Goal: Task Accomplishment & Management: Manage account settings

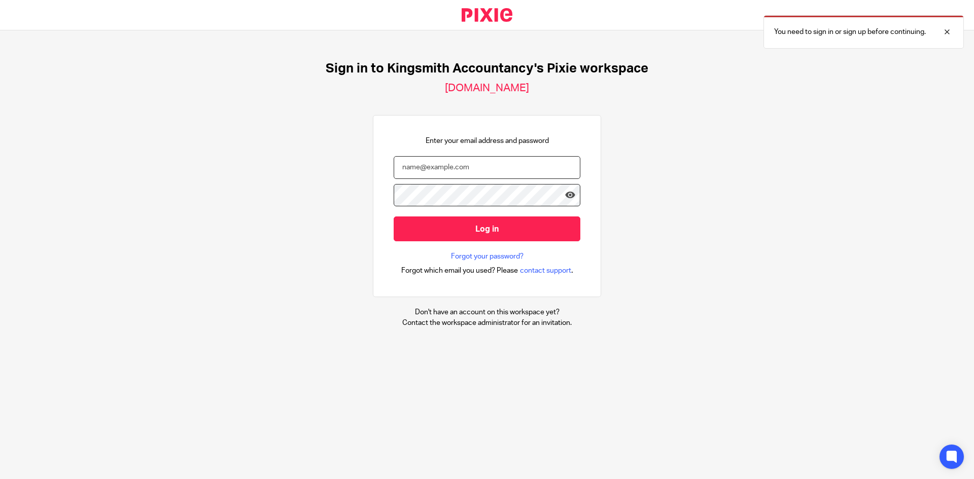
type input "laura@kingsmithaccountancy.co.uk"
click at [479, 220] on input "Log in" at bounding box center [487, 229] width 187 height 25
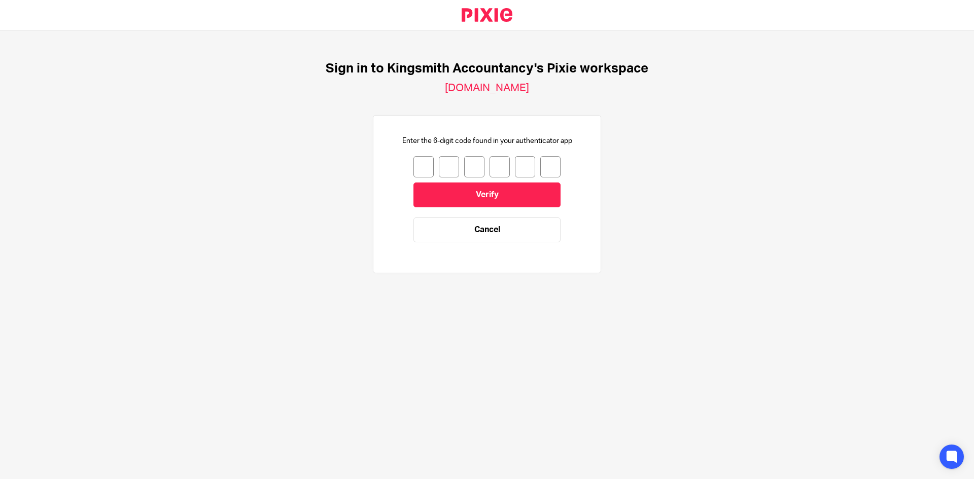
click at [420, 169] on input "number" at bounding box center [423, 166] width 20 height 21
type input "2"
type input "3"
type input "0"
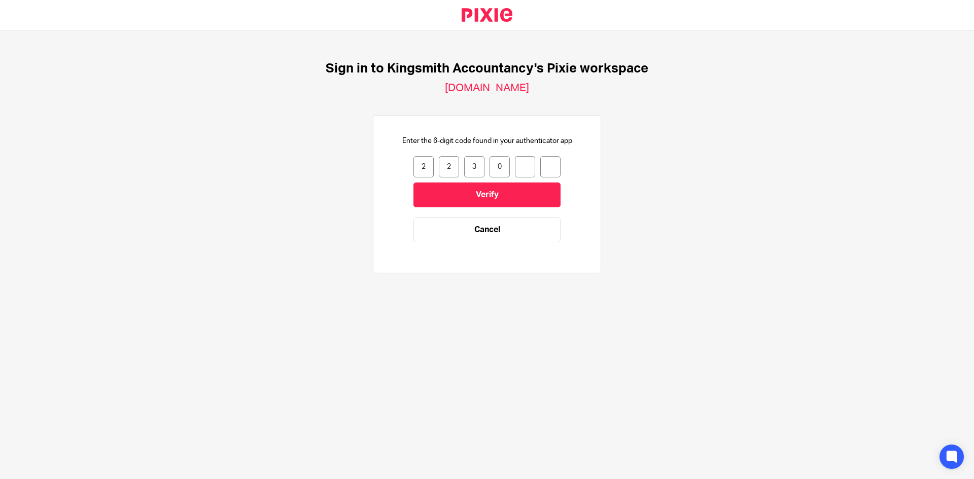
type input "6"
type input "0"
click at [476, 187] on input "Verify" at bounding box center [486, 195] width 147 height 25
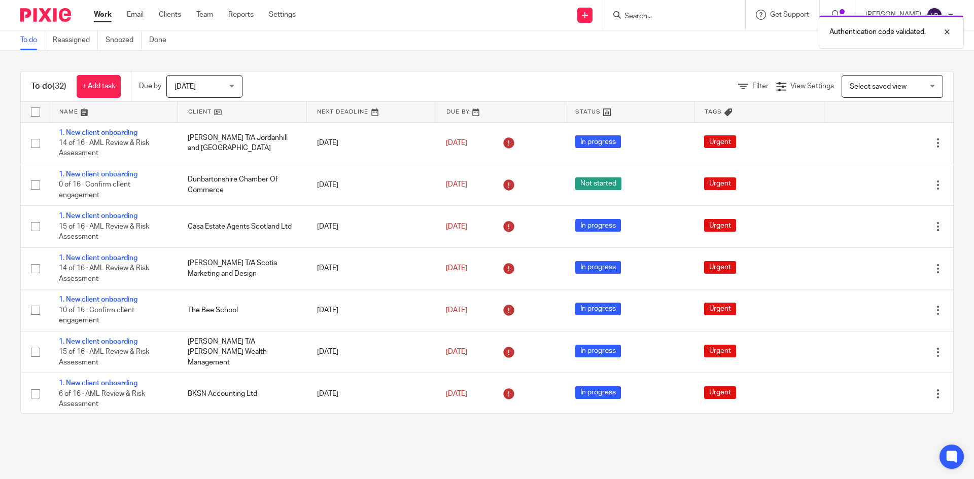
click at [167, 15] on link "Clients" at bounding box center [170, 15] width 22 height 10
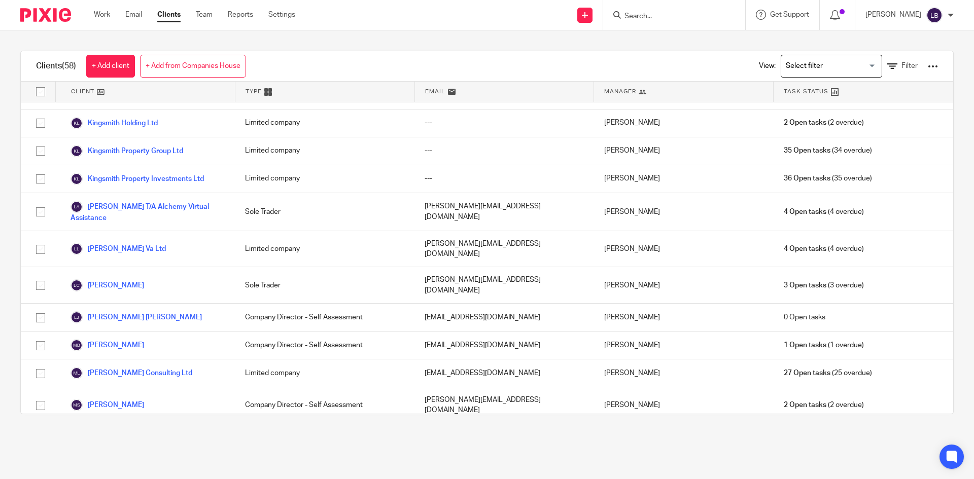
scroll to position [888, 0]
click at [122, 367] on link "Mark Bradford Consulting Ltd" at bounding box center [132, 373] width 122 height 12
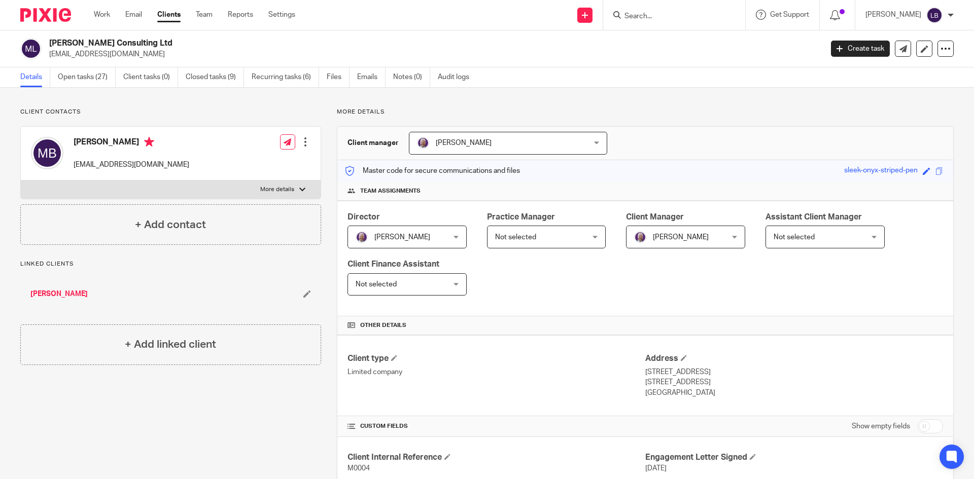
click at [81, 79] on link "Open tasks (27)" at bounding box center [87, 77] width 58 height 20
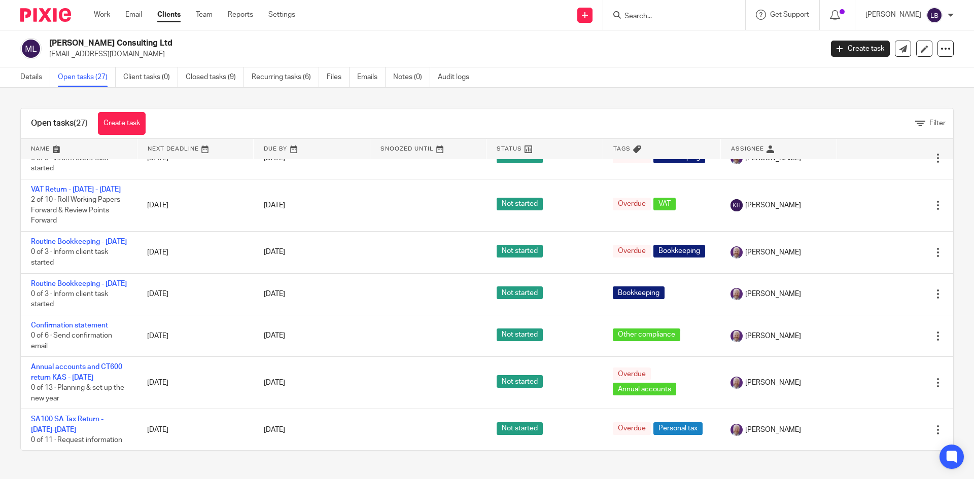
scroll to position [1075, 0]
click at [55, 325] on link "Confirmation statement" at bounding box center [69, 325] width 77 height 7
click at [933, 334] on div at bounding box center [938, 336] width 10 height 10
click at [900, 354] on li "Edit task" at bounding box center [898, 358] width 41 height 15
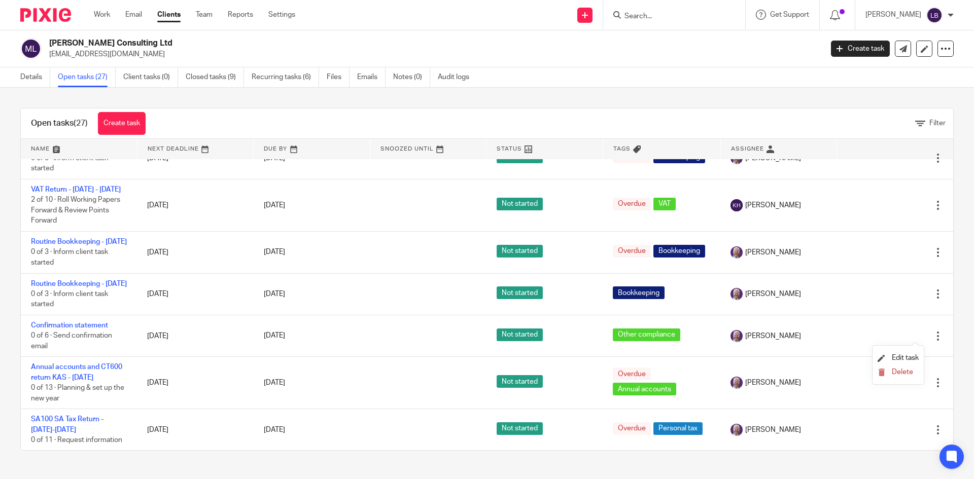
click at [907, 356] on span "Edit task" at bounding box center [905, 358] width 27 height 7
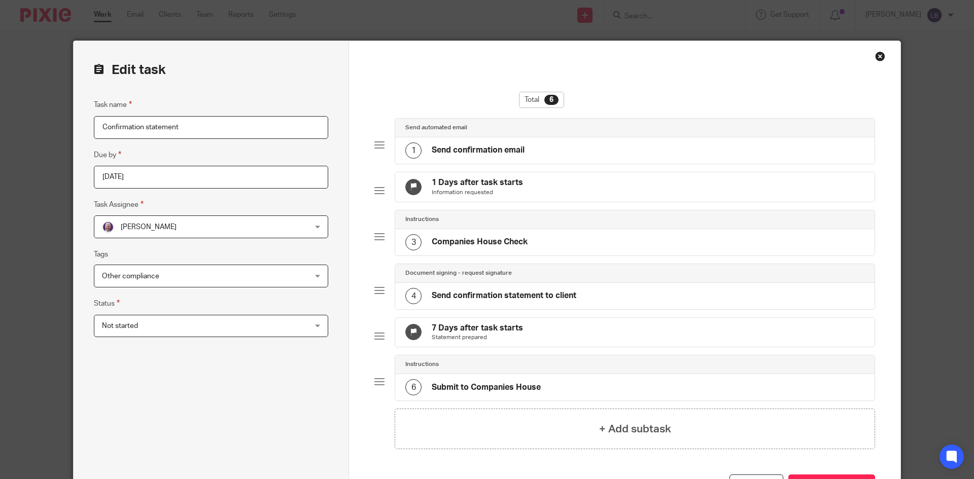
click at [303, 225] on div "Paul Kingham Paul Kingham" at bounding box center [211, 227] width 234 height 23
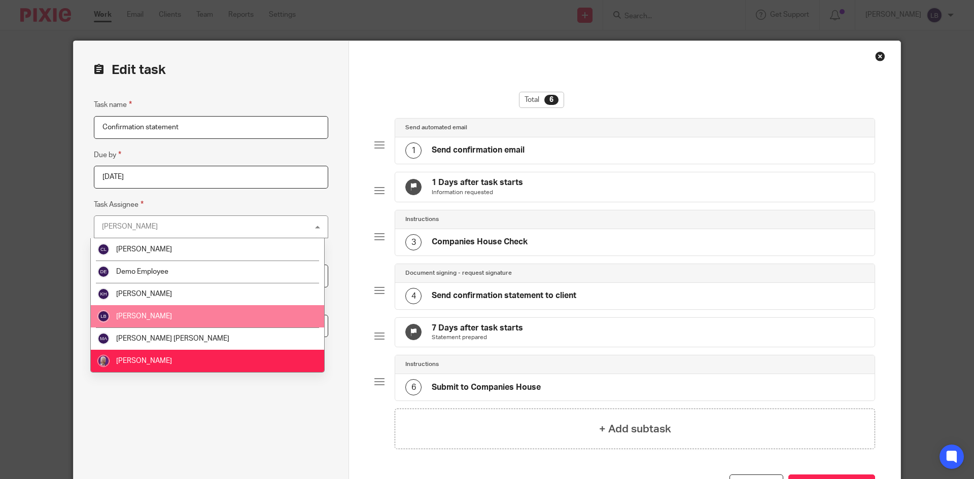
click at [249, 324] on li "[PERSON_NAME]" at bounding box center [207, 316] width 233 height 22
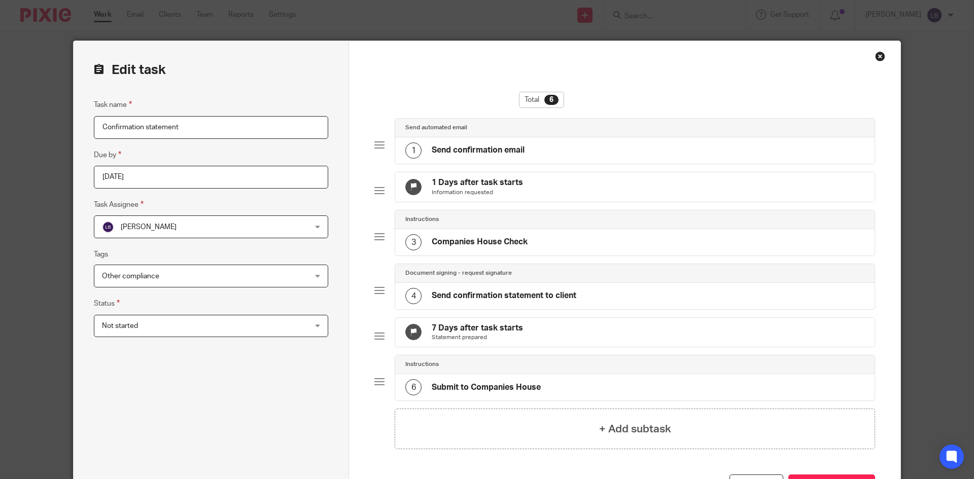
scroll to position [100, 0]
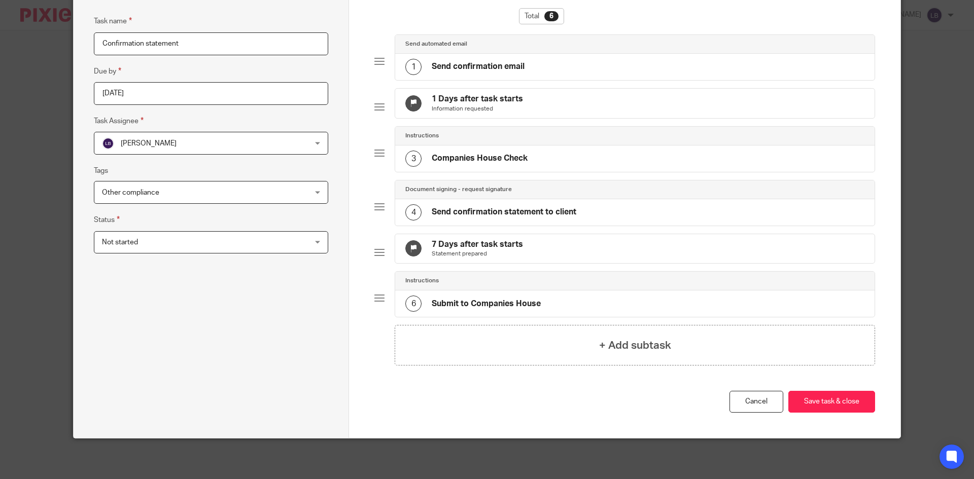
click at [824, 399] on button "Save task & close" at bounding box center [831, 402] width 87 height 22
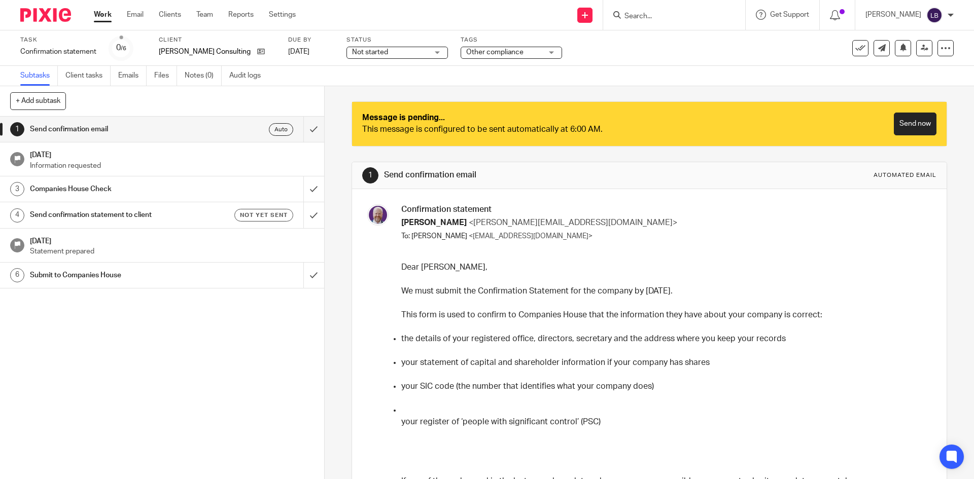
click at [894, 123] on link "Send now" at bounding box center [915, 124] width 43 height 23
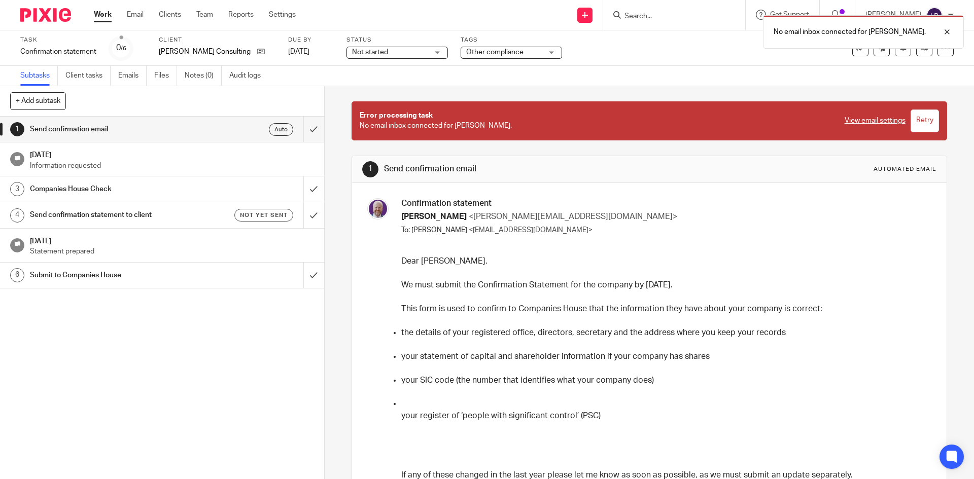
click at [911, 116] on input "Retry" at bounding box center [925, 121] width 28 height 23
click at [850, 117] on link "View email settings" at bounding box center [875, 121] width 61 height 10
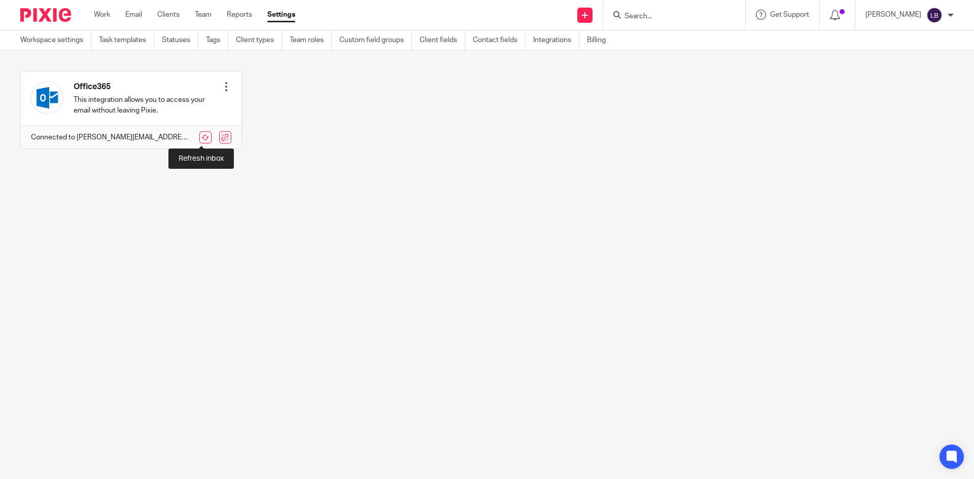
click at [201, 134] on link at bounding box center [205, 137] width 12 height 12
click at [165, 14] on link "Clients" at bounding box center [168, 15] width 22 height 10
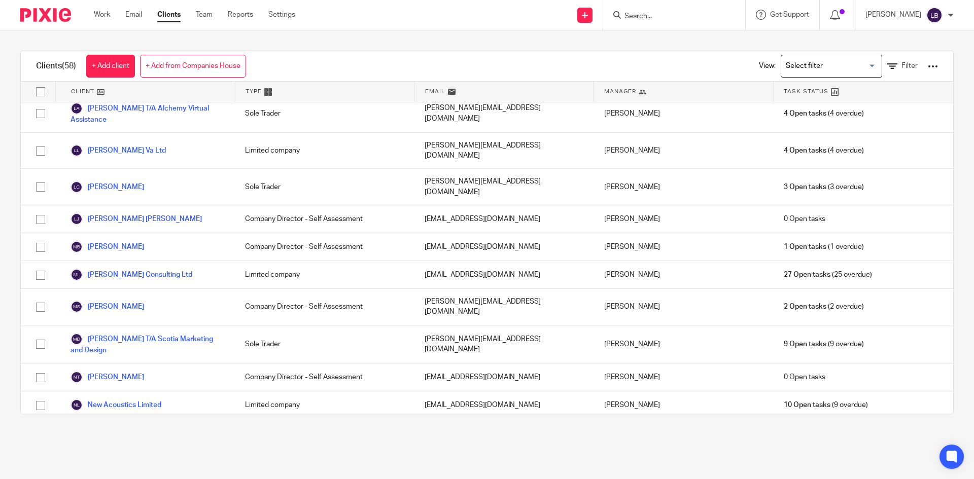
scroll to position [986, 0]
click at [119, 269] on link "[PERSON_NAME] Consulting Ltd" at bounding box center [132, 275] width 122 height 12
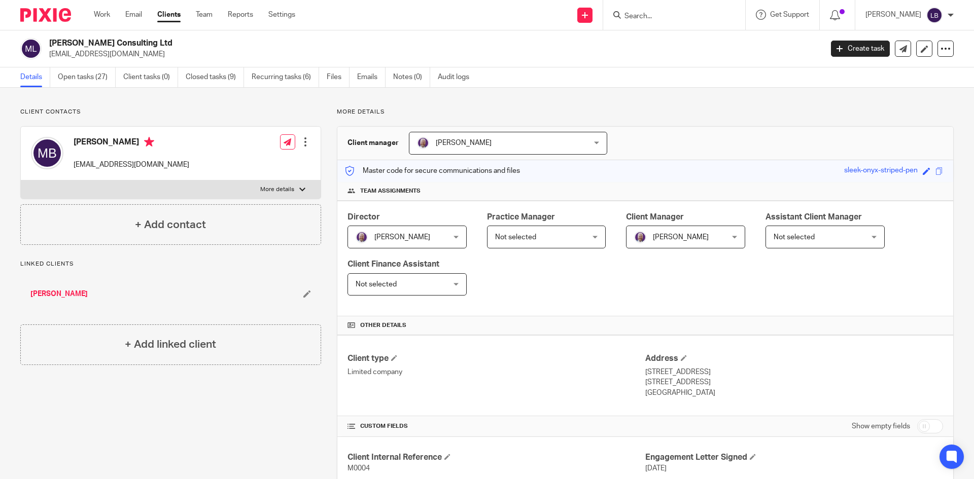
click at [75, 75] on link "Open tasks (27)" at bounding box center [87, 77] width 58 height 20
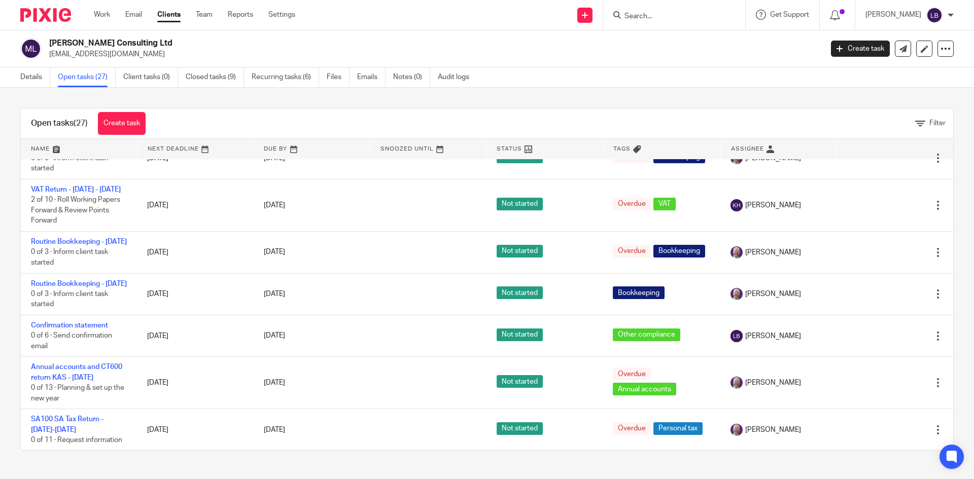
scroll to position [1075, 0]
click at [55, 325] on link "Confirmation statement" at bounding box center [69, 325] width 77 height 7
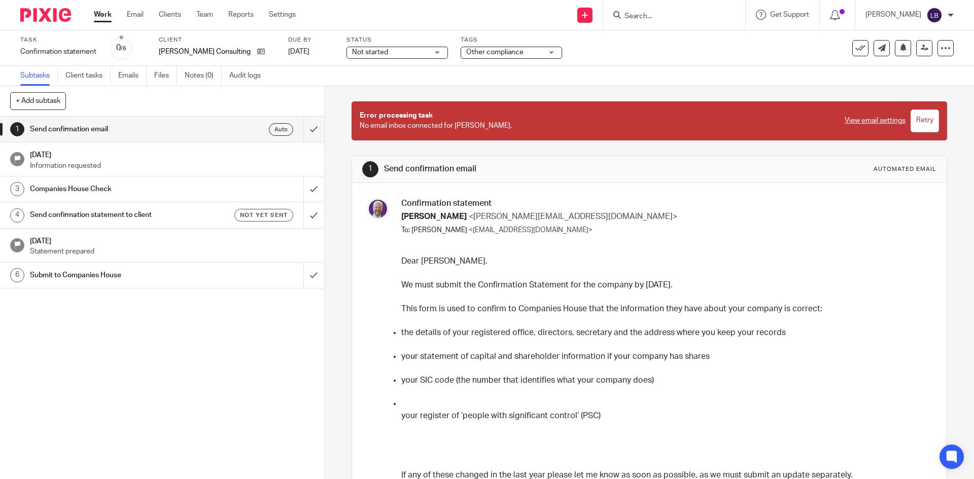
click at [60, 125] on h1 "Send confirmation email" at bounding box center [118, 129] width 176 height 15
click at [847, 121] on link "View email settings" at bounding box center [875, 121] width 61 height 10
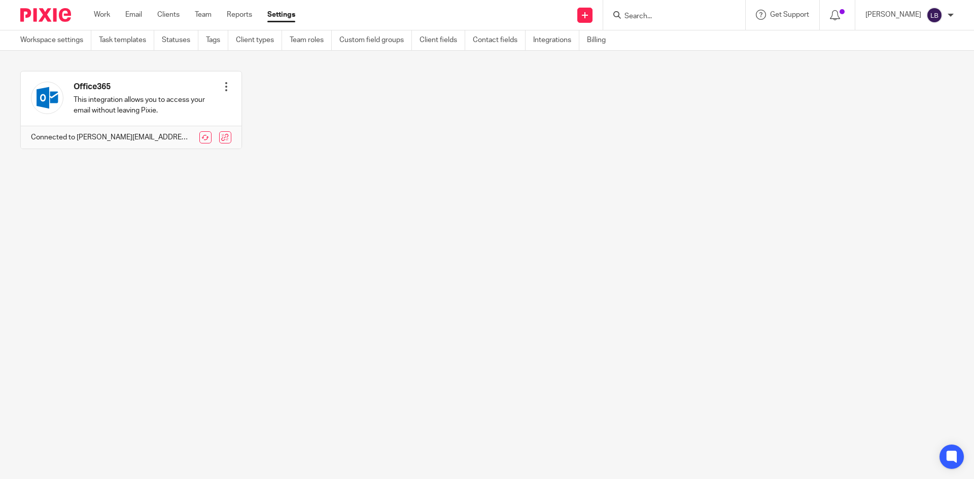
click at [222, 82] on div at bounding box center [226, 87] width 10 height 10
click at [192, 108] on link "Refresh inbox" at bounding box center [196, 109] width 57 height 15
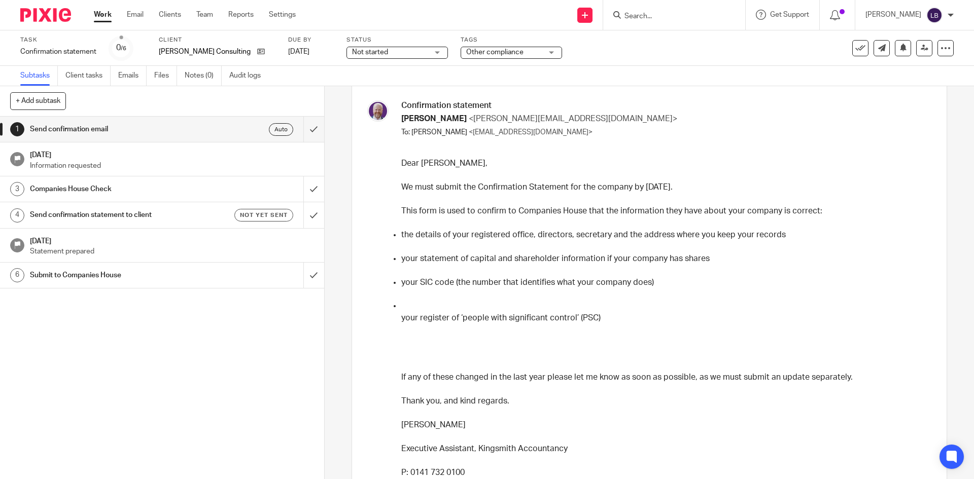
scroll to position [88, 0]
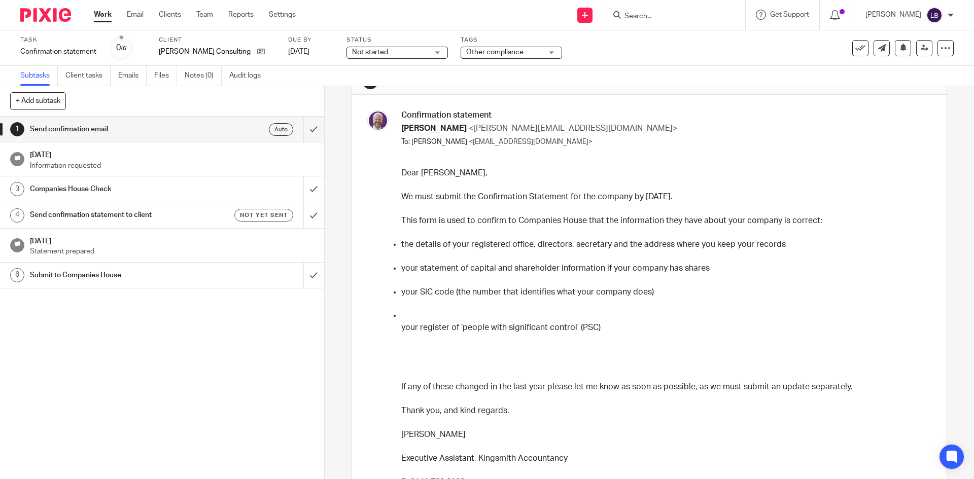
click at [401, 172] on p "Dear [PERSON_NAME]," at bounding box center [664, 173] width 527 height 12
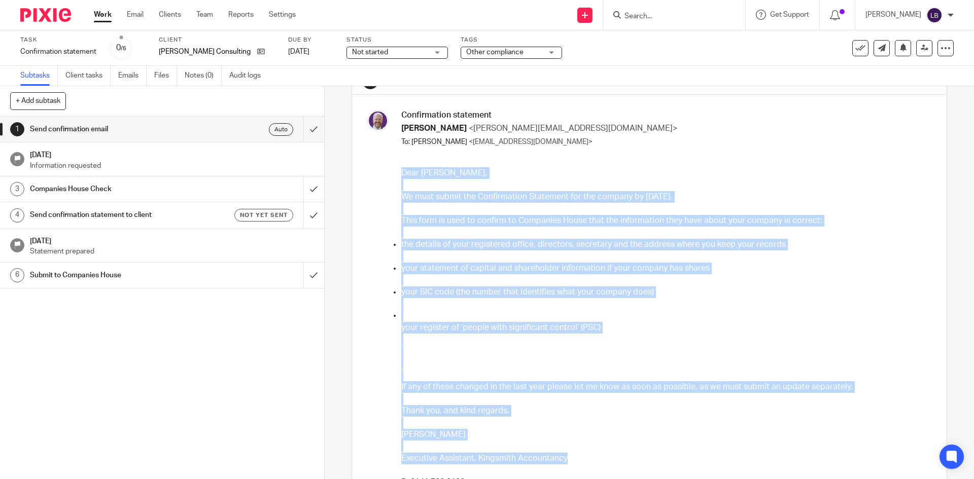
drag, startPoint x: 399, startPoint y: 172, endPoint x: 577, endPoint y: 454, distance: 333.4
click at [577, 454] on div "Dear [PERSON_NAME], We must submit the Confirmation Statement for the company b…" at bounding box center [664, 429] width 527 height 524
copy div "Dear [PERSON_NAME], We must submit the Confirmation Statement for the company b…"
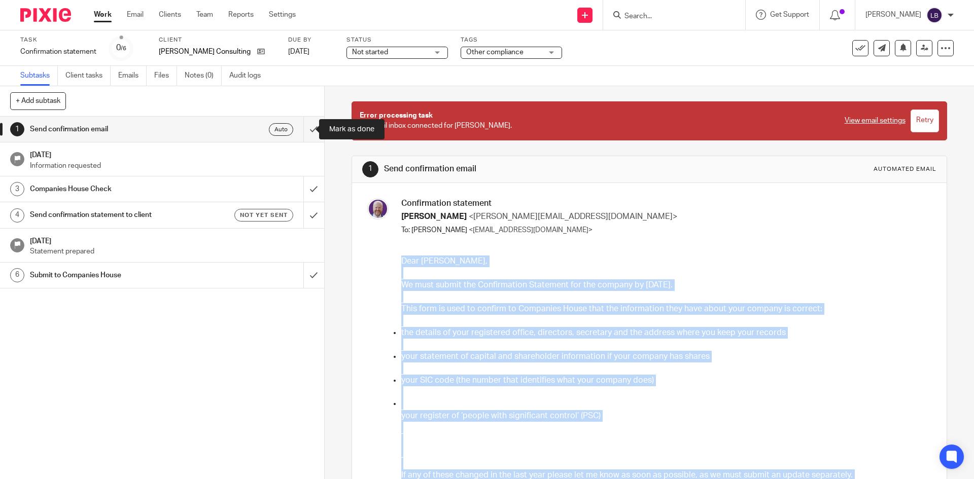
click at [301, 126] on input "submit" at bounding box center [162, 129] width 324 height 25
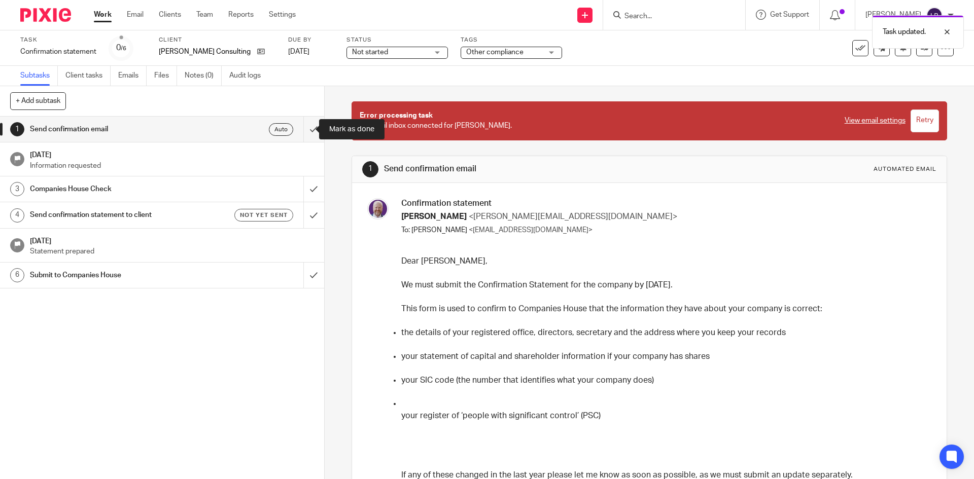
click at [302, 129] on input "submit" at bounding box center [162, 129] width 324 height 25
